Goal: Entertainment & Leisure: Consume media (video, audio)

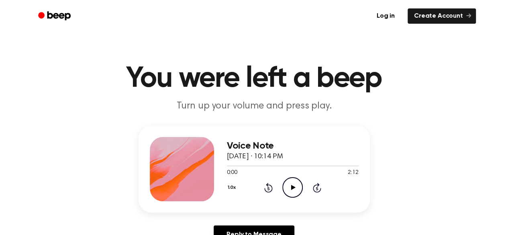
click at [290, 190] on icon "Play Audio" at bounding box center [292, 187] width 20 height 20
click at [295, 185] on icon "Play Audio" at bounding box center [292, 187] width 20 height 20
click at [291, 174] on div "0:00 2:17" at bounding box center [293, 173] width 132 height 8
click at [294, 185] on icon "Play Audio" at bounding box center [292, 187] width 20 height 20
click at [289, 193] on icon "Play Audio" at bounding box center [292, 187] width 20 height 20
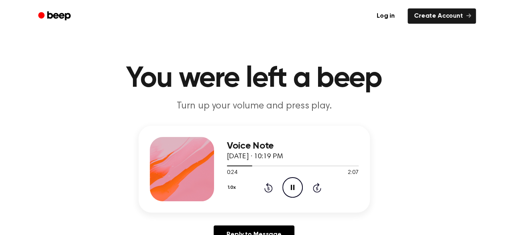
click at [226, 166] on div "Voice Note September 11, 2025 · 10:19 PM 0:24 2:07 Your browser does not suppor…" at bounding box center [253, 169] width 231 height 87
click at [228, 165] on div at bounding box center [240, 165] width 26 height 1
click at [228, 165] on span at bounding box center [225, 166] width 6 height 6
click at [289, 186] on icon "Pause Audio" at bounding box center [292, 187] width 20 height 20
click at [289, 184] on icon "Play Audio" at bounding box center [292, 187] width 20 height 20
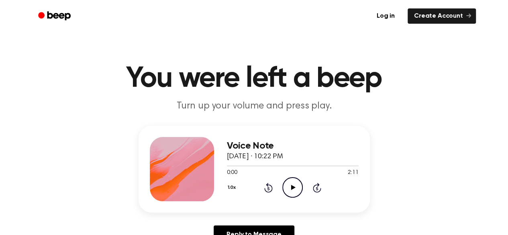
click at [285, 184] on icon "Play Audio" at bounding box center [292, 187] width 20 height 20
click at [291, 184] on icon "Play Audio" at bounding box center [292, 187] width 20 height 20
